Goal: Navigation & Orientation: Find specific page/section

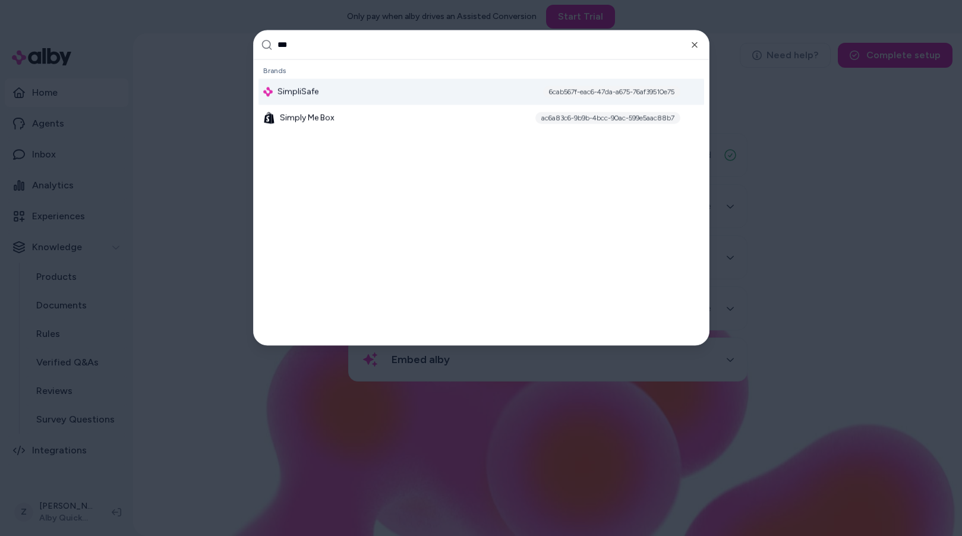
type input "****"
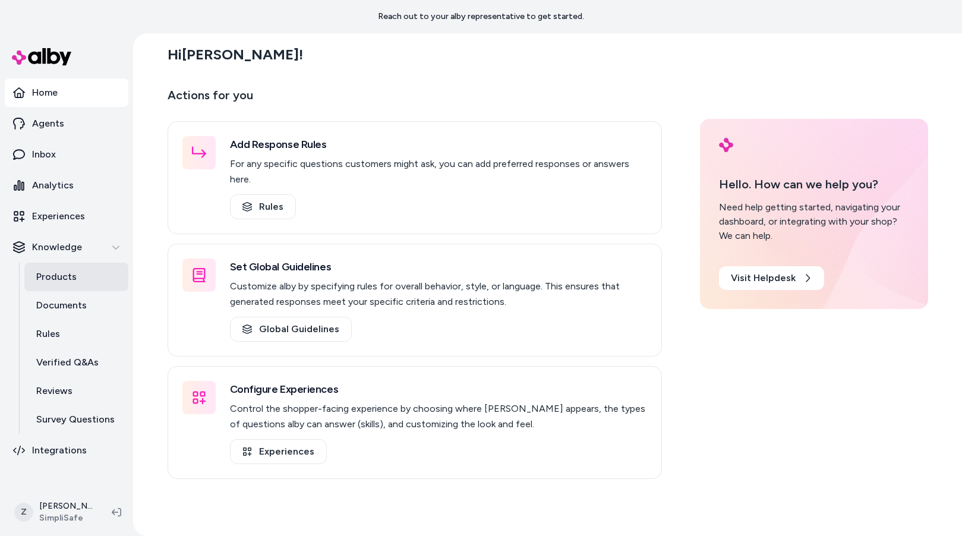
click at [70, 276] on p "Products" at bounding box center [56, 277] width 40 height 14
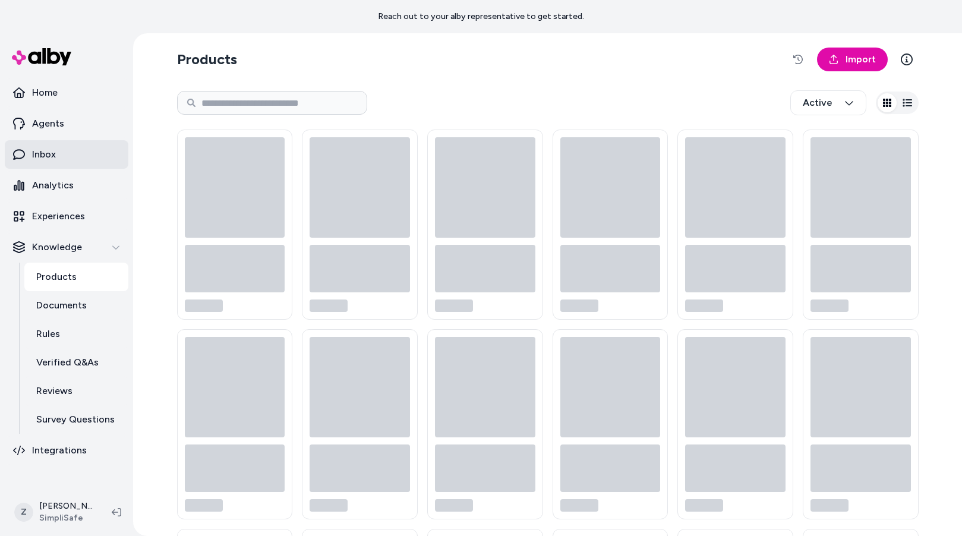
click at [58, 165] on link "Inbox" at bounding box center [67, 154] width 124 height 29
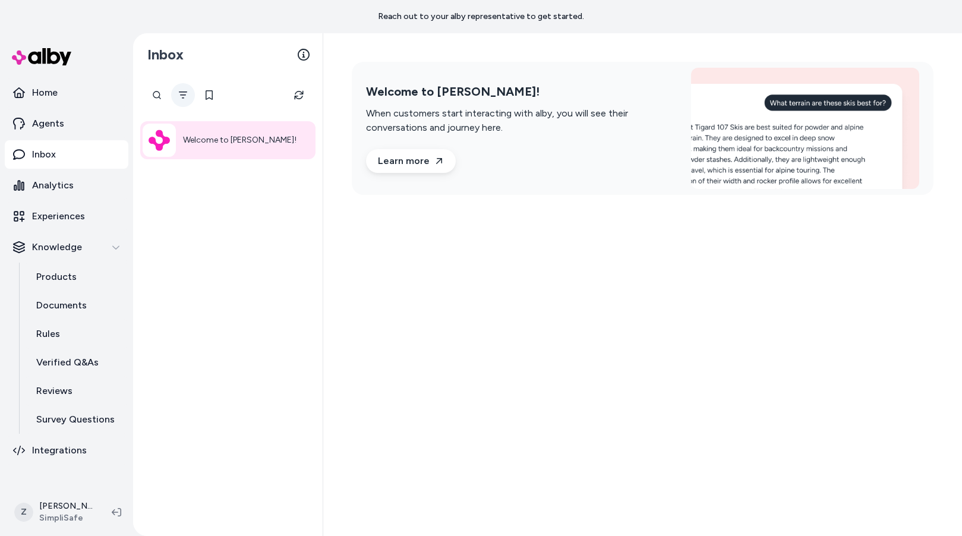
click at [185, 100] on button "Filter" at bounding box center [183, 95] width 24 height 24
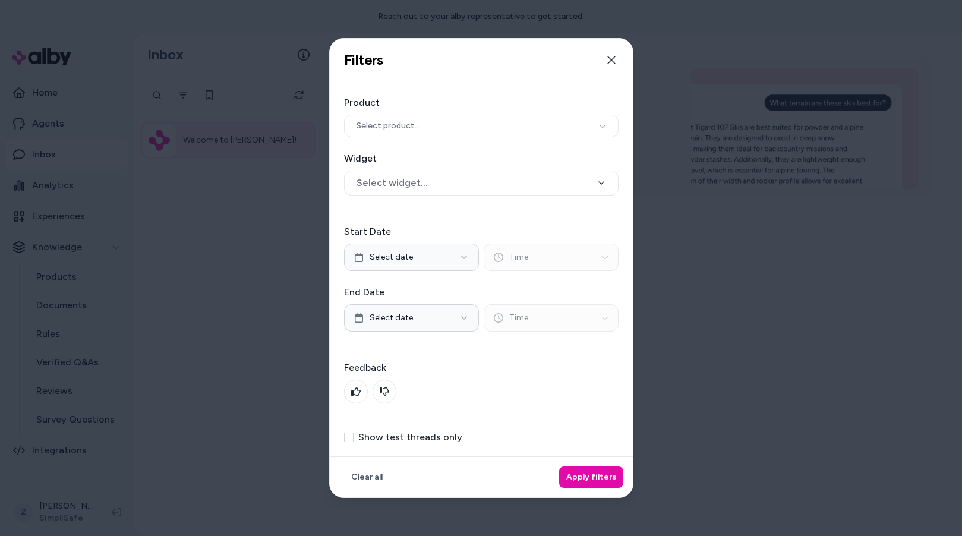
click at [380, 437] on label "Show test threads only" at bounding box center [410, 438] width 104 height 10
click at [354, 437] on button "Show test threads only" at bounding box center [349, 438] width 10 height 10
click at [611, 481] on button "Apply filters" at bounding box center [591, 477] width 64 height 21
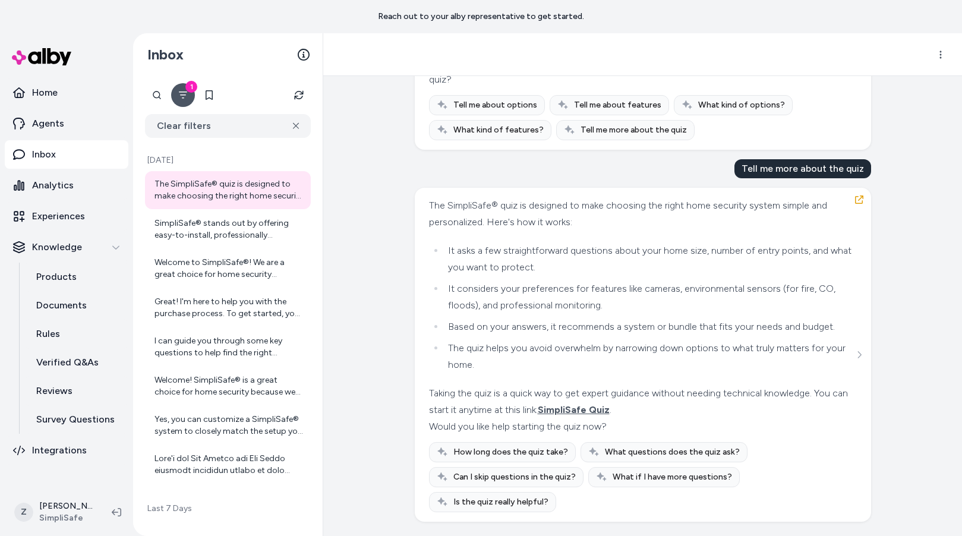
scroll to position [905, 0]
click at [605, 412] on span "SimpliSafe Quiz" at bounding box center [574, 409] width 72 height 11
click at [160, 232] on div "SimpliSafe® stands out by offering easy-to-install, professionally monitored ho…" at bounding box center [229, 230] width 149 height 24
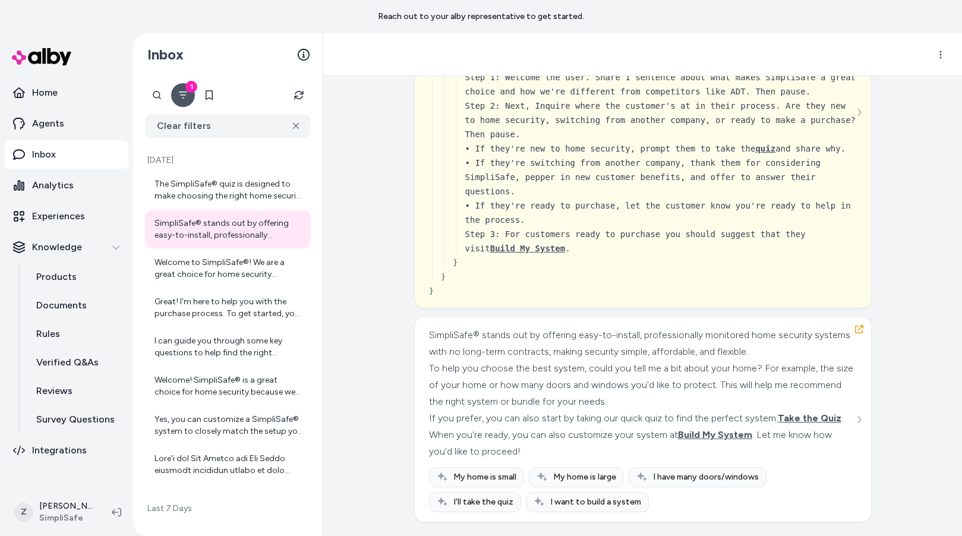
scroll to position [1516, 0]
click at [710, 431] on span "Build My System" at bounding box center [715, 434] width 74 height 11
click at [36, 127] on p "Agents" at bounding box center [48, 123] width 32 height 14
click at [65, 124] on link "Agents" at bounding box center [67, 123] width 124 height 29
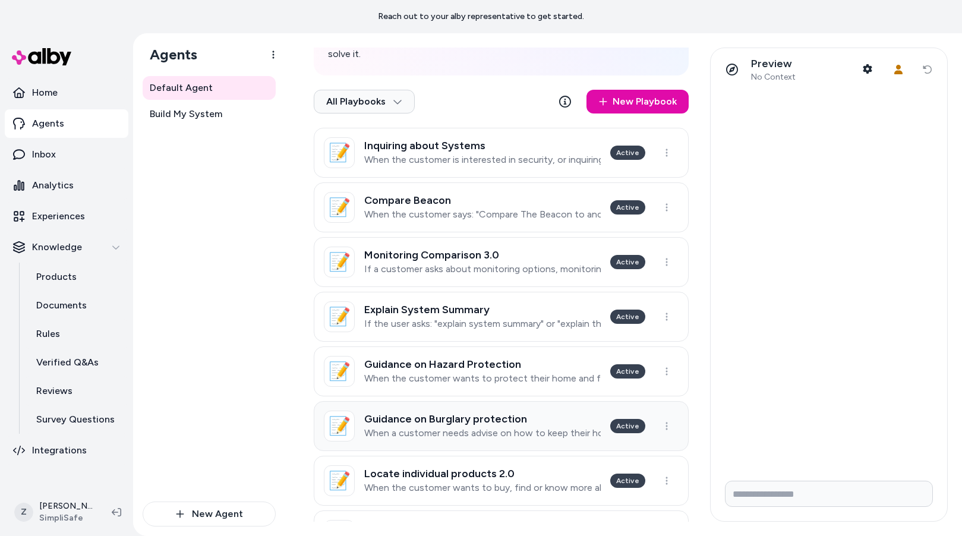
scroll to position [338, 0]
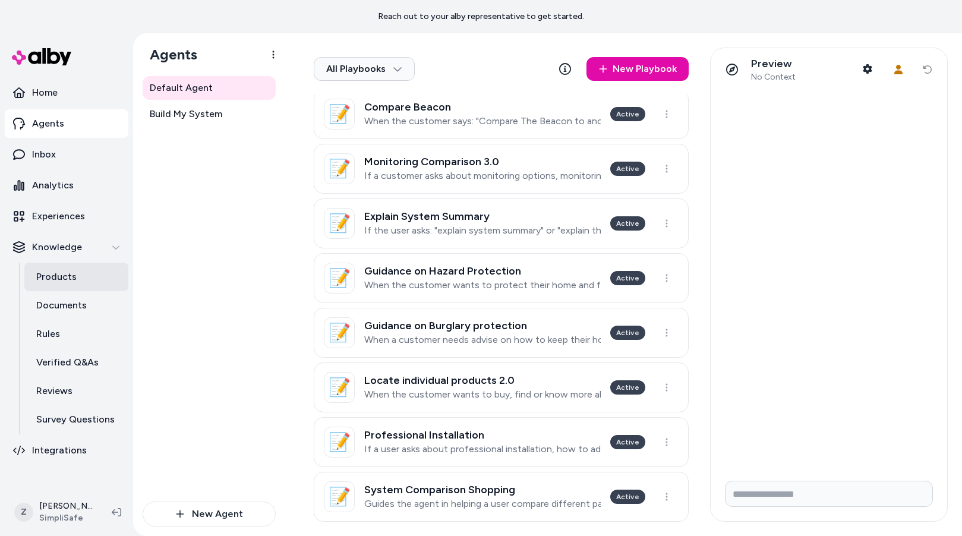
click at [48, 271] on p "Products" at bounding box center [56, 277] width 40 height 14
